Goal: Information Seeking & Learning: Learn about a topic

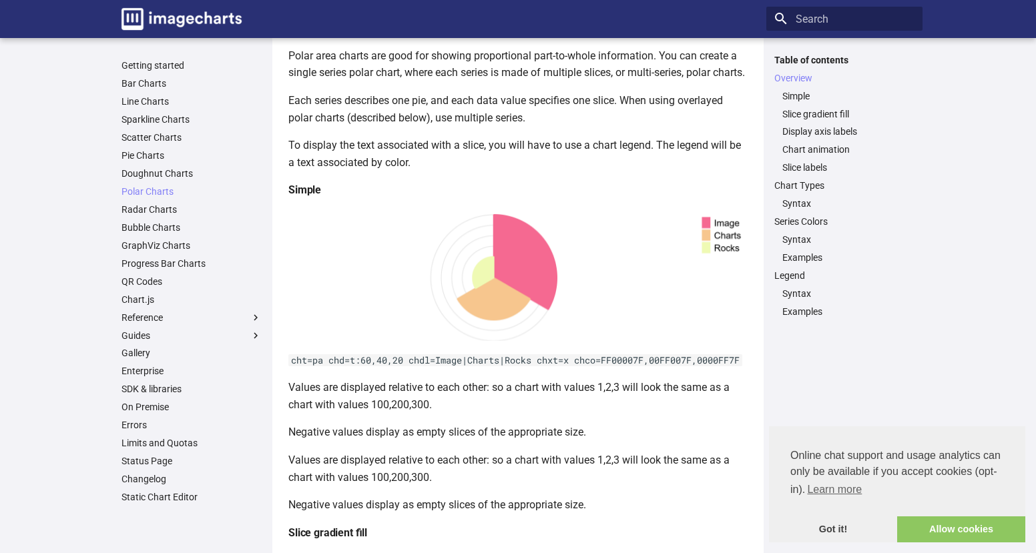
scroll to position [115, 0]
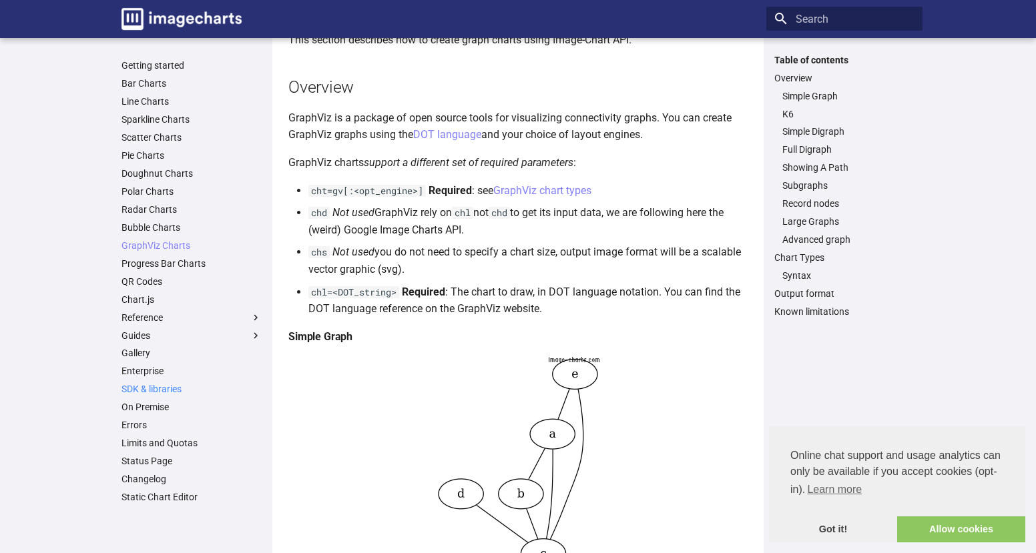
scroll to position [102, 0]
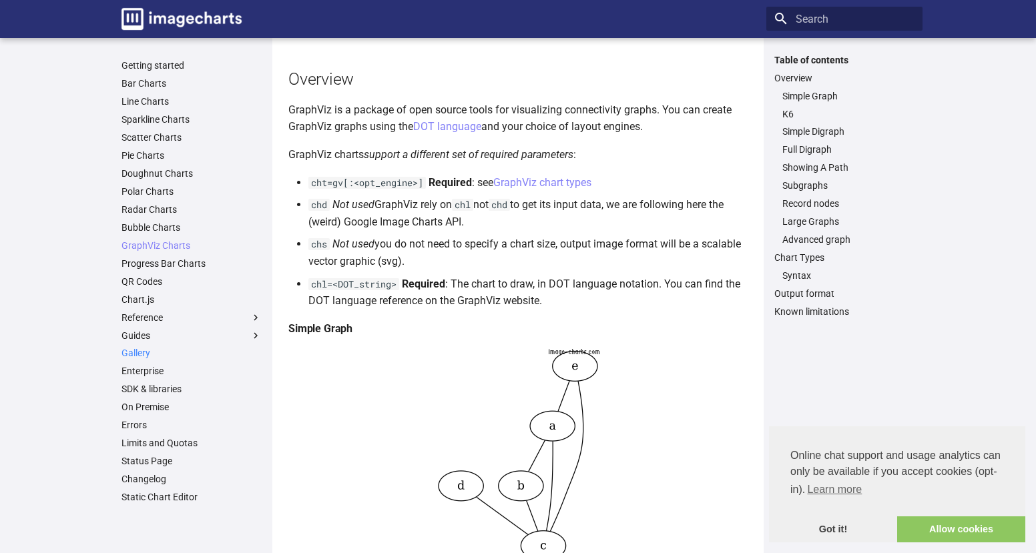
click at [153, 352] on link "Gallery" at bounding box center [192, 353] width 140 height 12
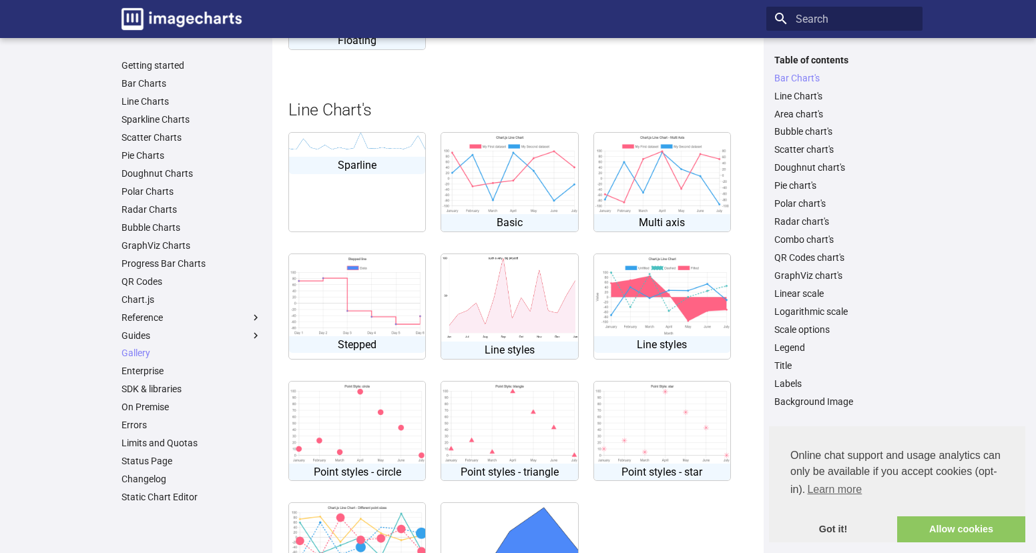
scroll to position [818, 0]
